Goal: Find contact information: Find contact information

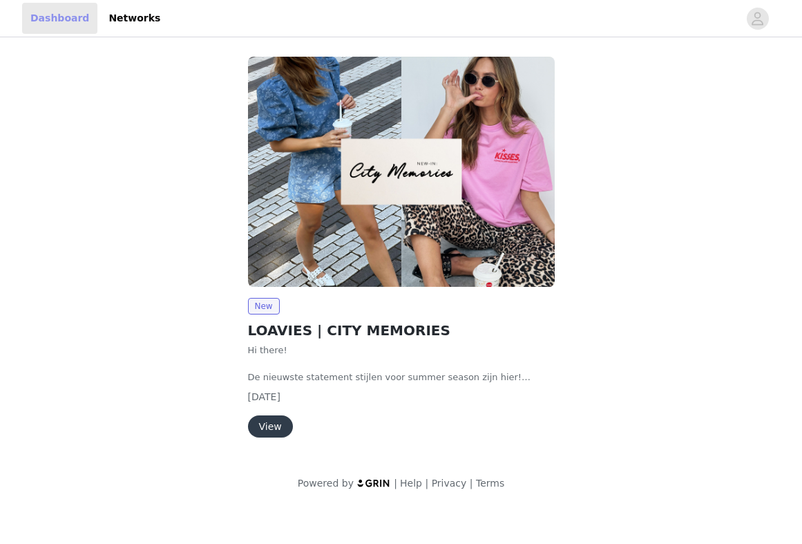
click at [63, 13] on link "Dashboard" at bounding box center [59, 18] width 75 height 31
click at [100, 14] on link "Networks" at bounding box center [134, 18] width 68 height 31
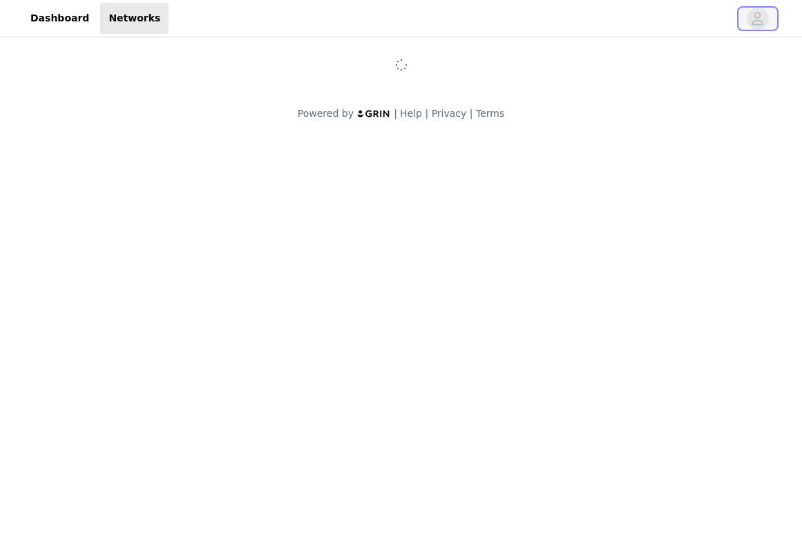
click at [755, 13] on icon "avatar" at bounding box center [757, 19] width 13 height 22
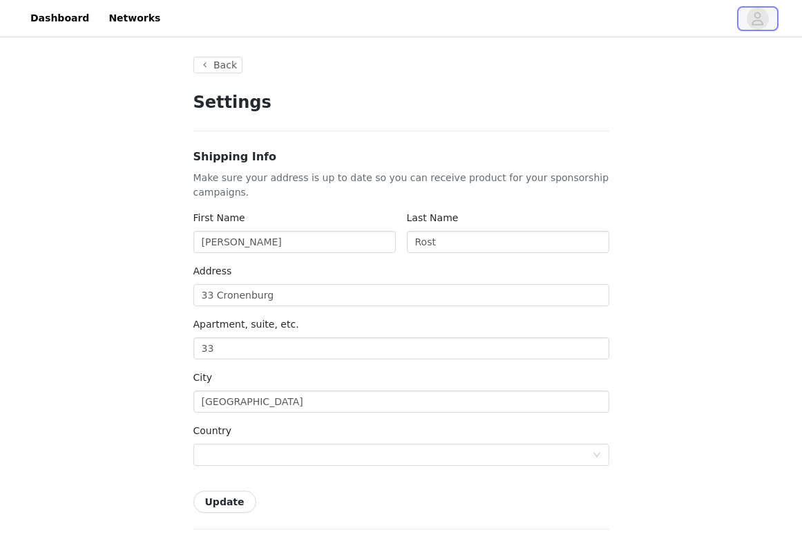
type input "+1 ([GEOGRAPHIC_DATA])"
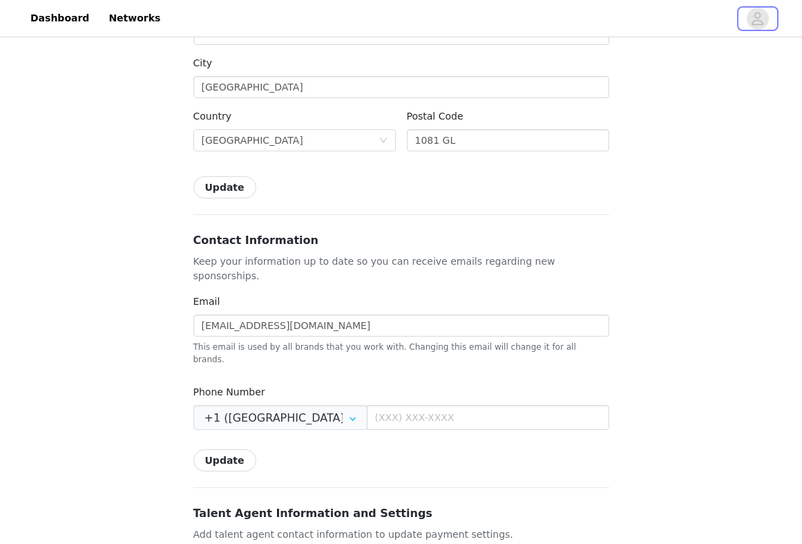
scroll to position [416, 0]
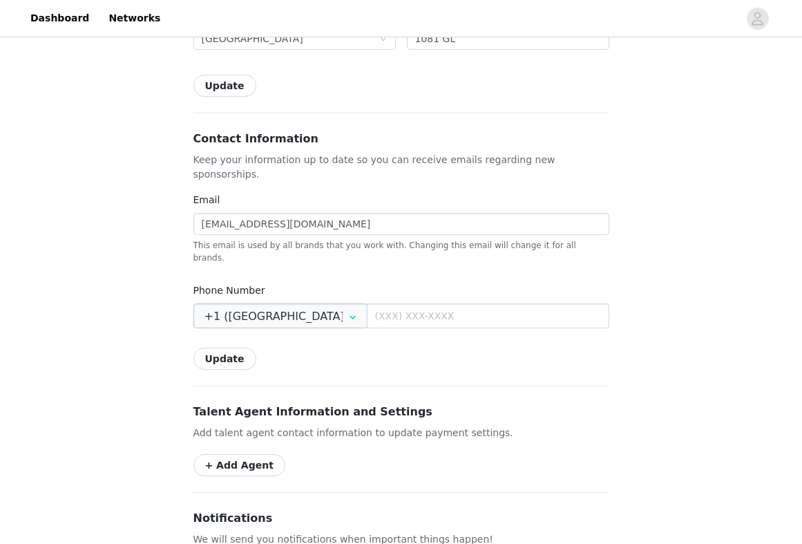
click at [342, 303] on icon at bounding box center [353, 315] width 22 height 25
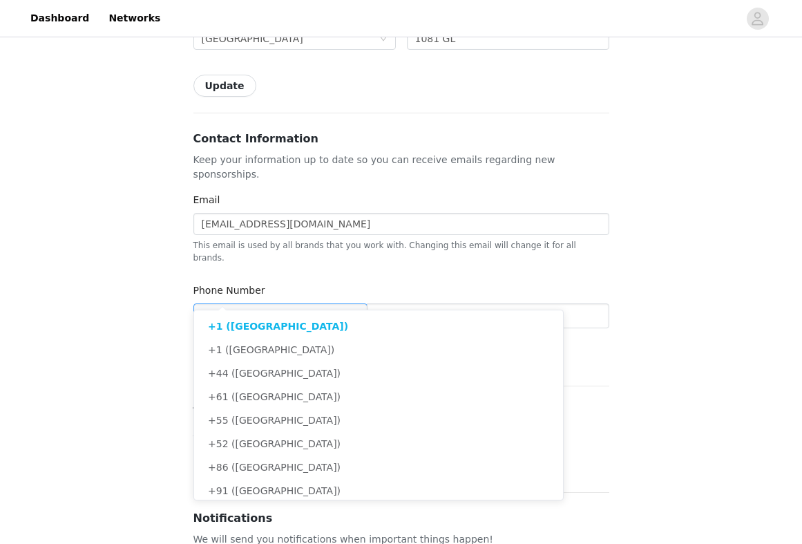
click at [342, 303] on icon at bounding box center [353, 315] width 22 height 25
click at [623, 348] on div "Back Settings Shipping Info Make sure your address is up to date so you can rec…" at bounding box center [401, 245] width 449 height 1242
type input "+1 ([GEOGRAPHIC_DATA])"
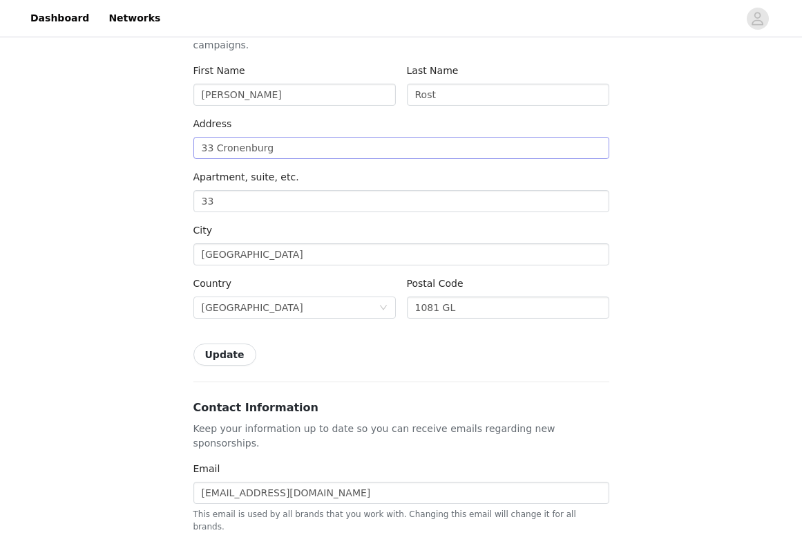
scroll to position [0, 0]
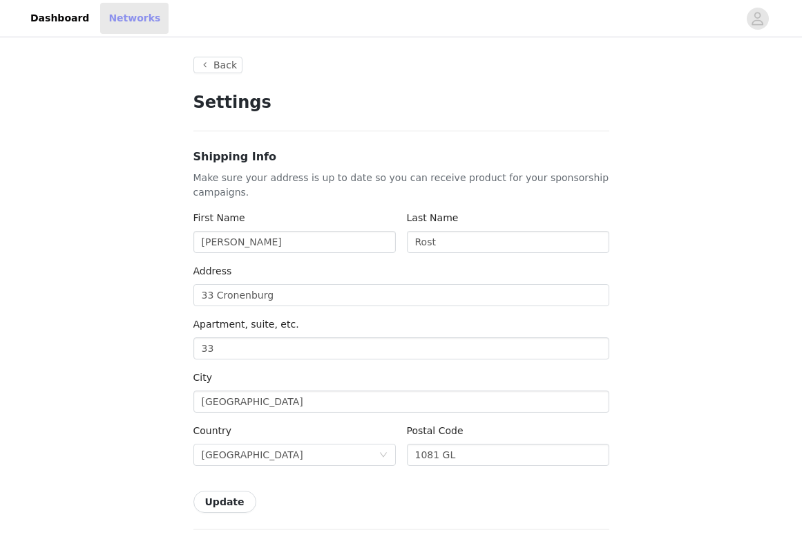
click at [134, 26] on link "Networks" at bounding box center [134, 18] width 68 height 31
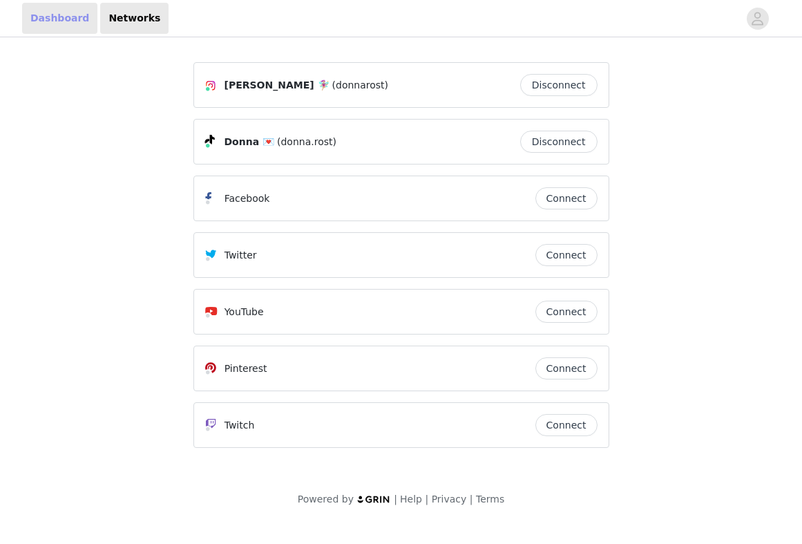
click at [56, 26] on link "Dashboard" at bounding box center [59, 18] width 75 height 31
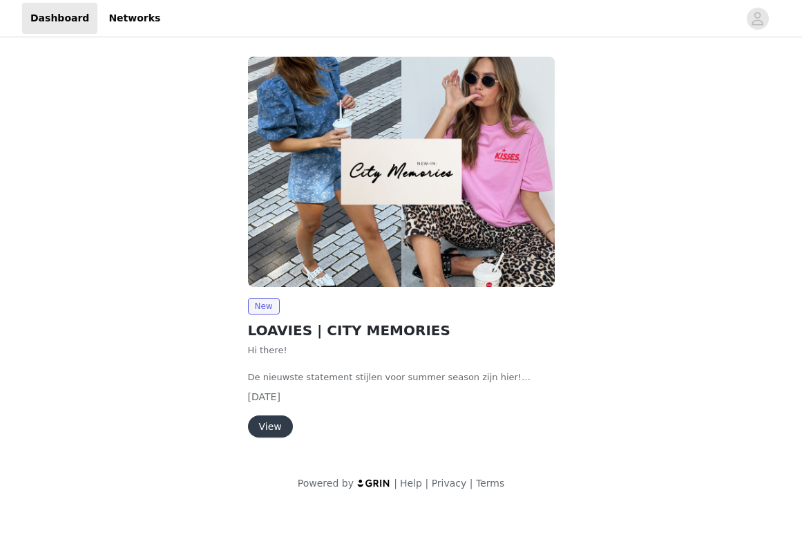
click at [276, 64] on img at bounding box center [401, 172] width 307 height 230
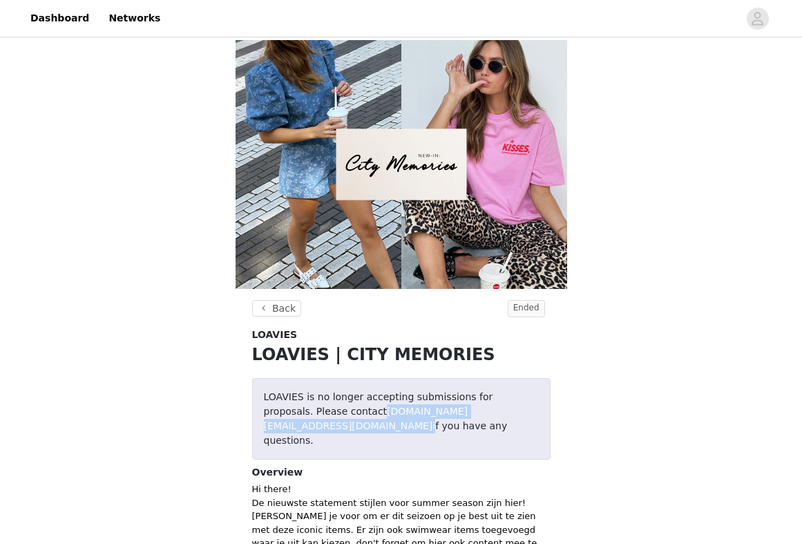
drag, startPoint x: 432, startPoint y: 178, endPoint x: 332, endPoint y: 180, distance: 99.5
click at [332, 390] on p "LOAVIES is no longer accepting submissions for proposals. Please contact [DOMAI…" at bounding box center [401, 419] width 275 height 58
copy p "[DOMAIN_NAME][EMAIL_ADDRESS][DOMAIN_NAME]"
click at [526, 300] on span "Ended" at bounding box center [526, 308] width 37 height 17
click at [283, 300] on button "Back" at bounding box center [277, 308] width 50 height 17
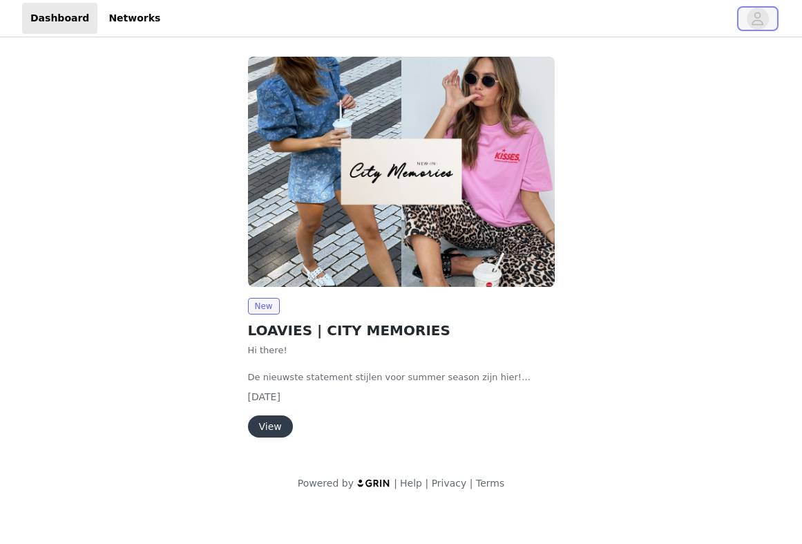
click at [762, 21] on icon "avatar" at bounding box center [758, 18] width 12 height 13
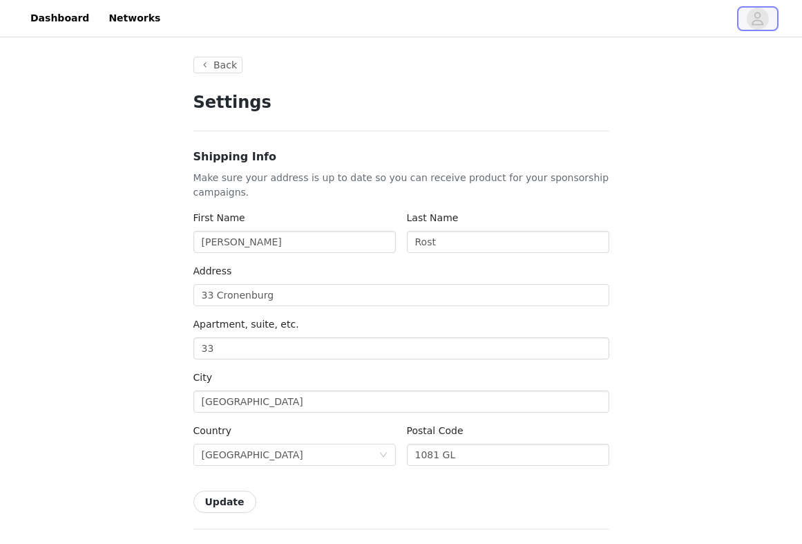
type input "+1 ([GEOGRAPHIC_DATA])"
click at [762, 21] on icon "avatar" at bounding box center [758, 18] width 12 height 13
